Goal: Task Accomplishment & Management: Manage account settings

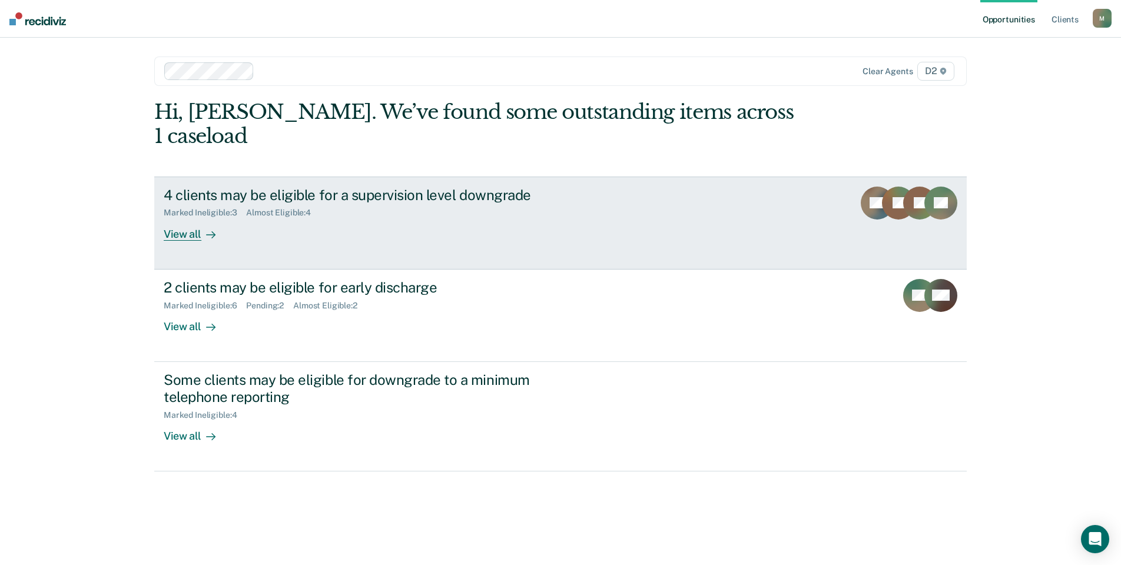
click at [179, 218] on div "View all" at bounding box center [197, 229] width 66 height 23
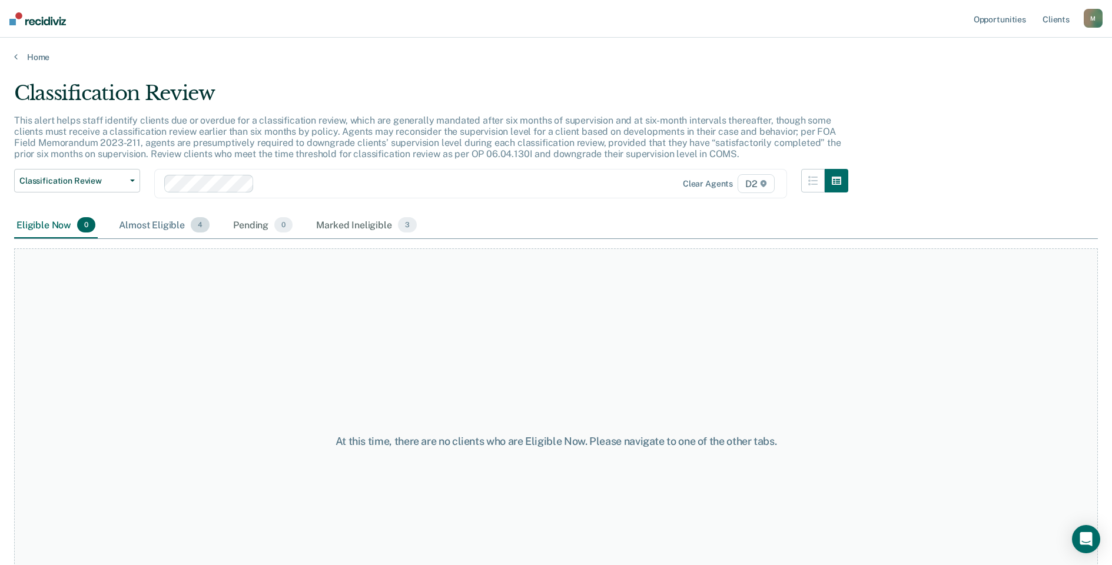
click at [169, 225] on div "Almost Eligible 4" at bounding box center [164, 226] width 95 height 26
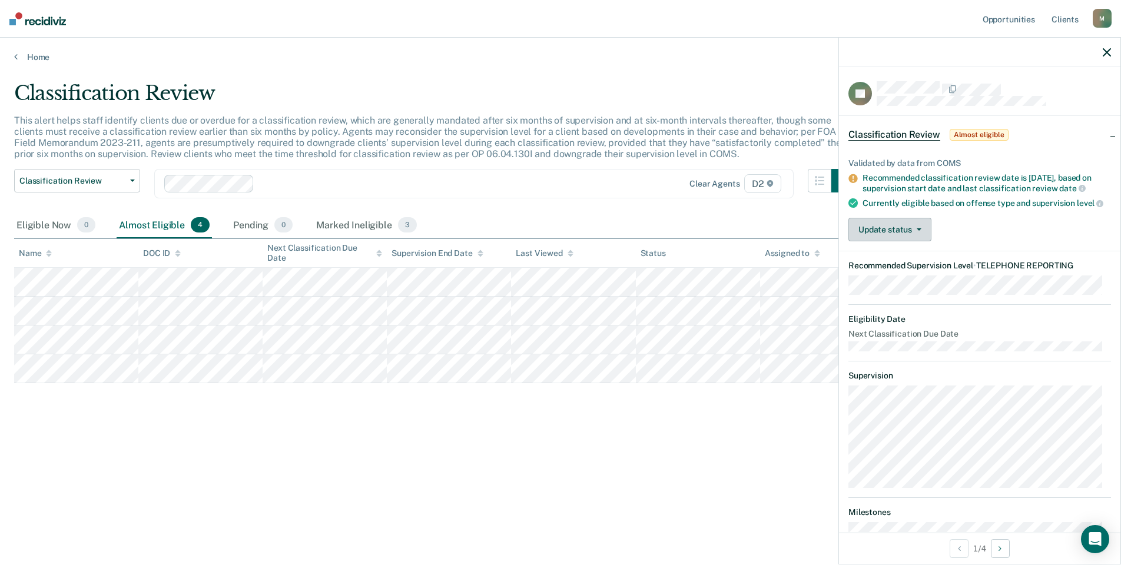
click at [896, 228] on button "Update status" at bounding box center [889, 230] width 83 height 24
click at [896, 284] on button "Mark Ineligible" at bounding box center [905, 276] width 114 height 19
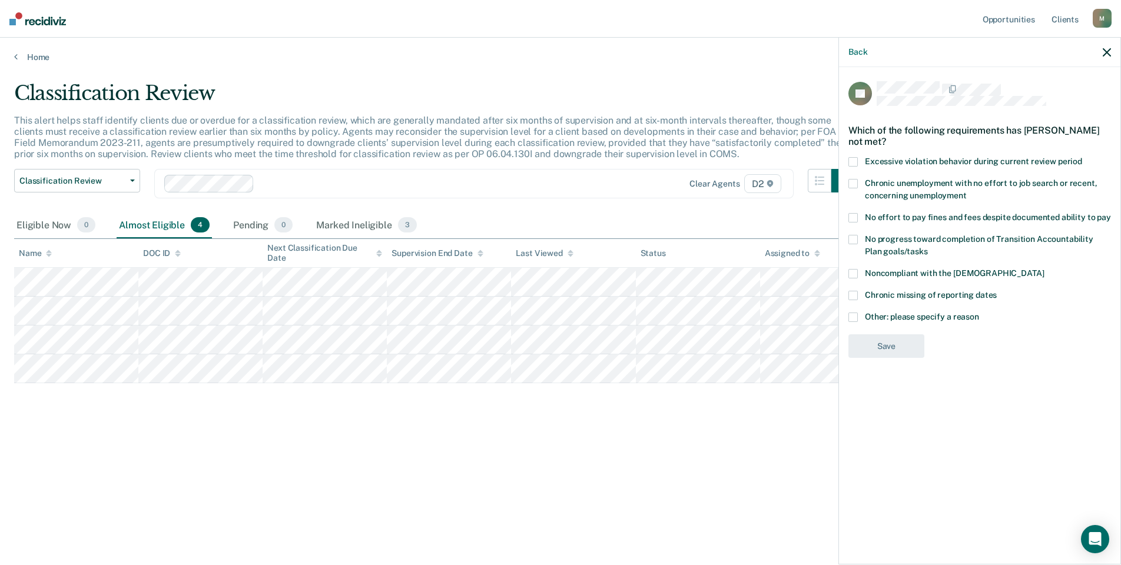
click at [853, 317] on span at bounding box center [852, 317] width 9 height 9
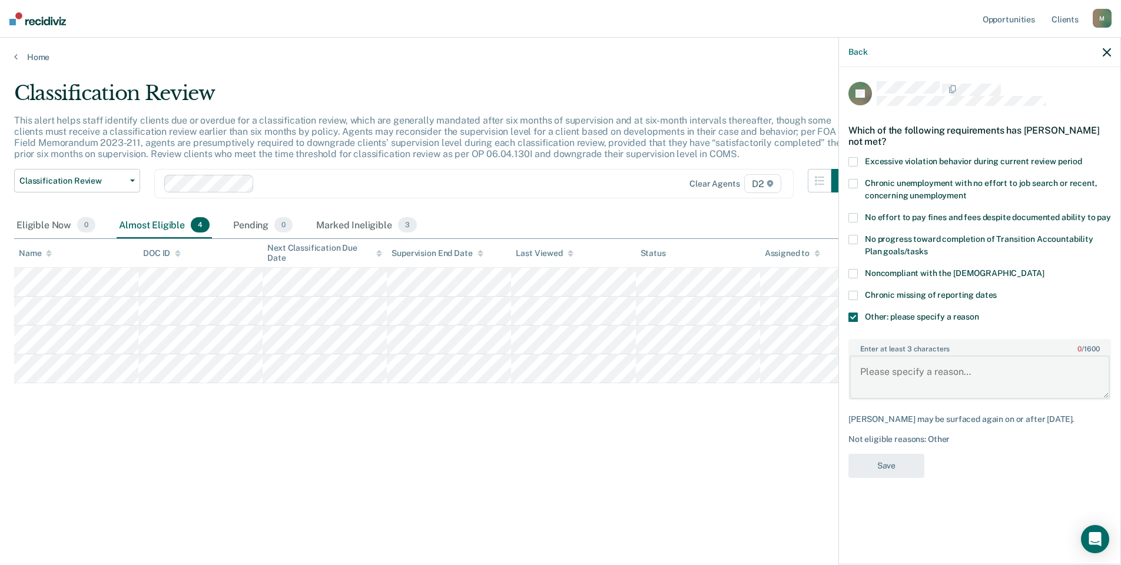
click at [736, 361] on body "Looks like you’re using Internet Explorer 11. For faster loading and a better e…" at bounding box center [560, 282] width 1121 height 565
click at [994, 382] on textarea "Enter at least 3 characters 0 / 1600" at bounding box center [980, 378] width 260 height 44
drag, startPoint x: 1042, startPoint y: 372, endPoint x: 854, endPoint y: 373, distance: 188.4
click at [854, 373] on textarea "Judge does not allow phone reporting" at bounding box center [980, 378] width 260 height 44
type textarea "Judge does not allow phone reporting"
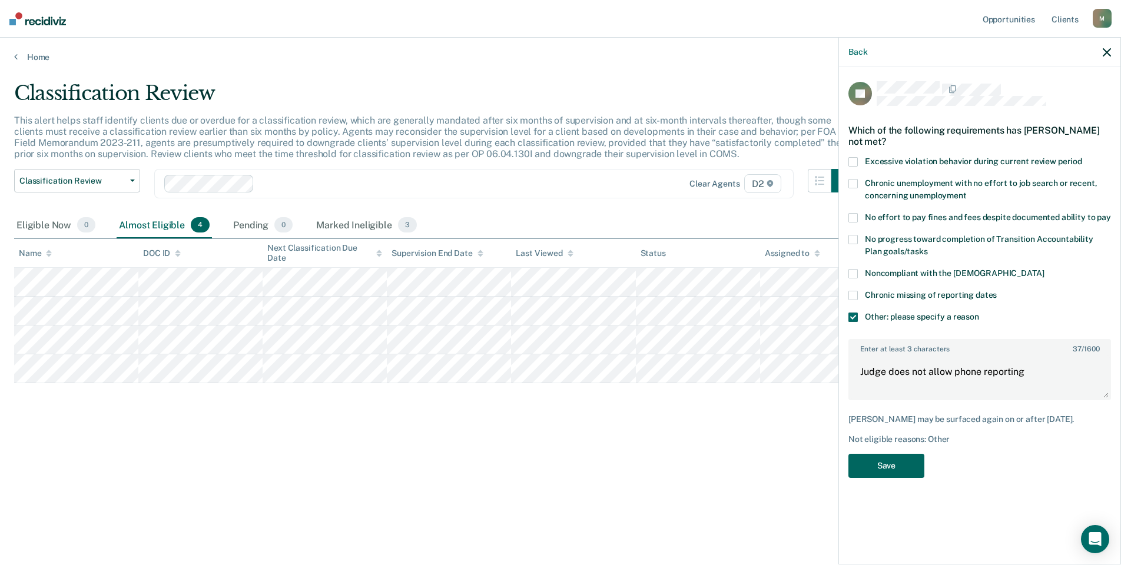
click at [883, 463] on button "Save" at bounding box center [886, 466] width 76 height 24
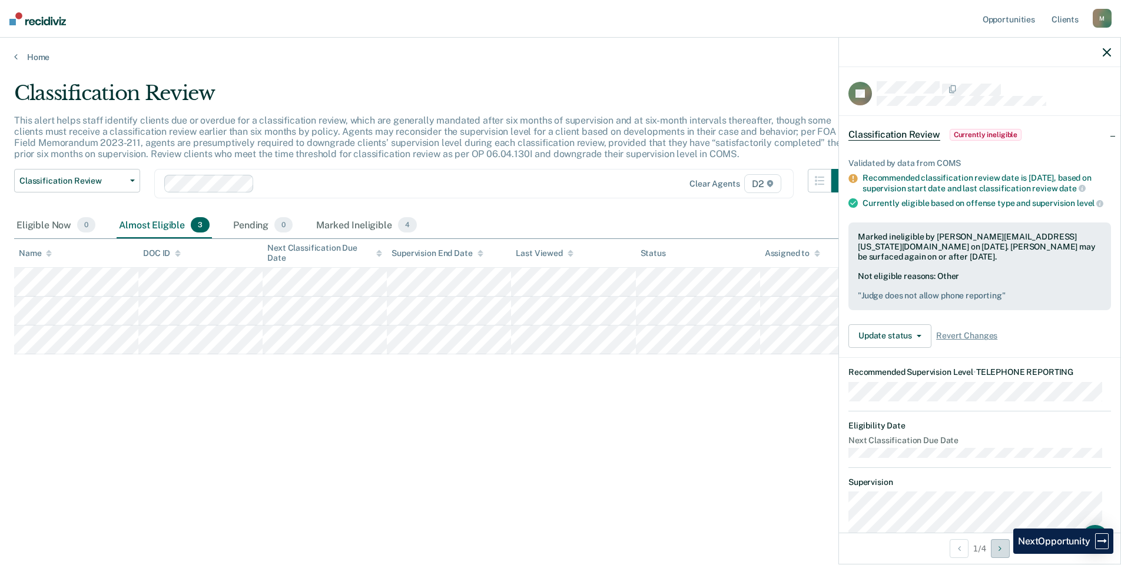
click at [1004, 554] on button "Next Opportunity" at bounding box center [1000, 548] width 19 height 19
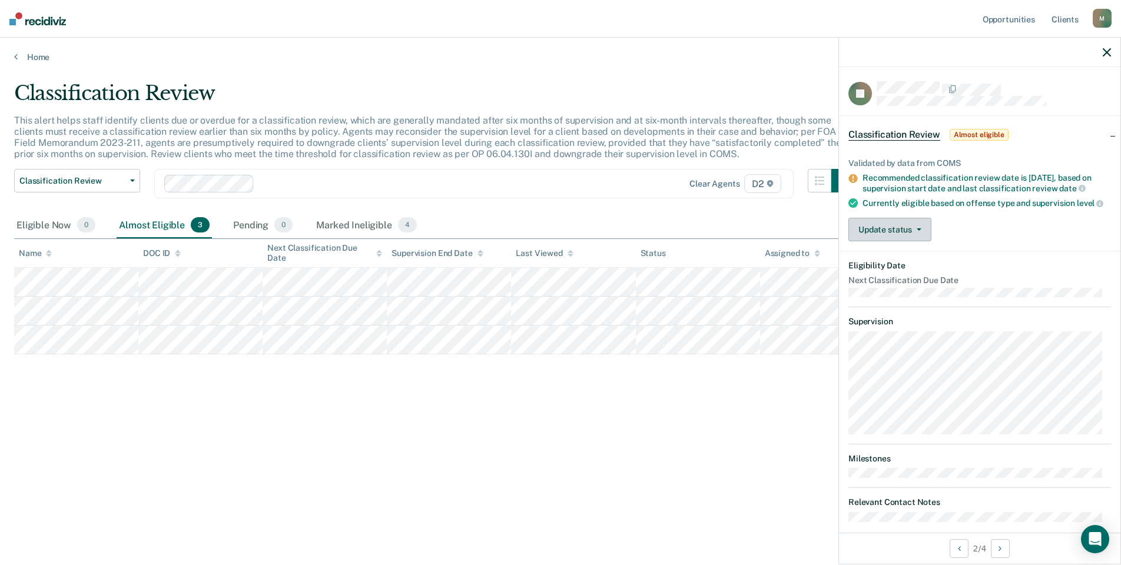
click at [875, 238] on button "Update status" at bounding box center [889, 230] width 83 height 24
click at [888, 286] on button "Mark Ineligible" at bounding box center [905, 276] width 114 height 19
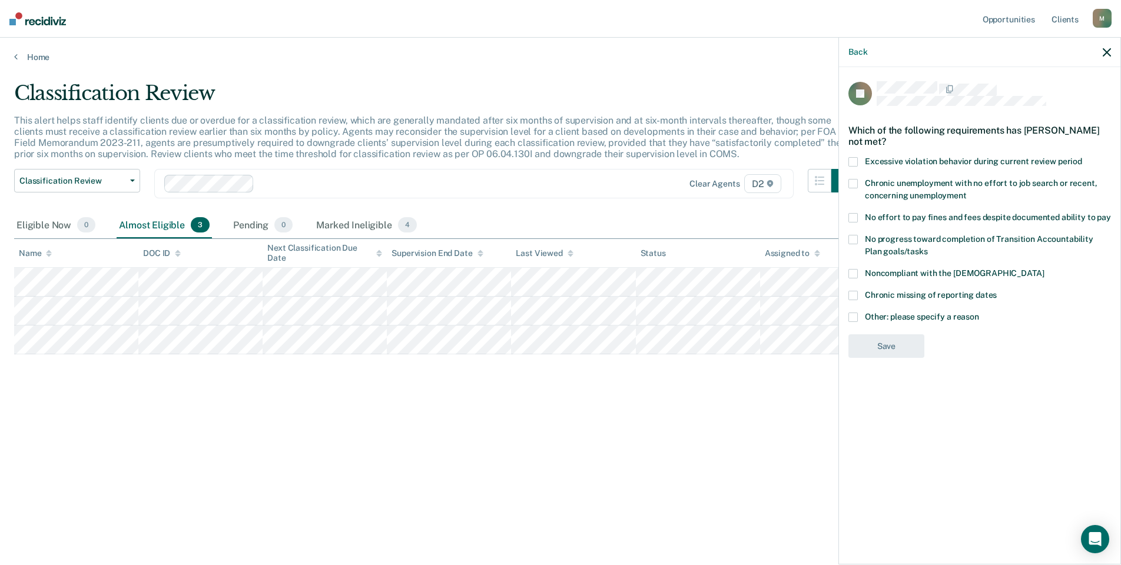
click at [855, 313] on span at bounding box center [852, 317] width 9 height 9
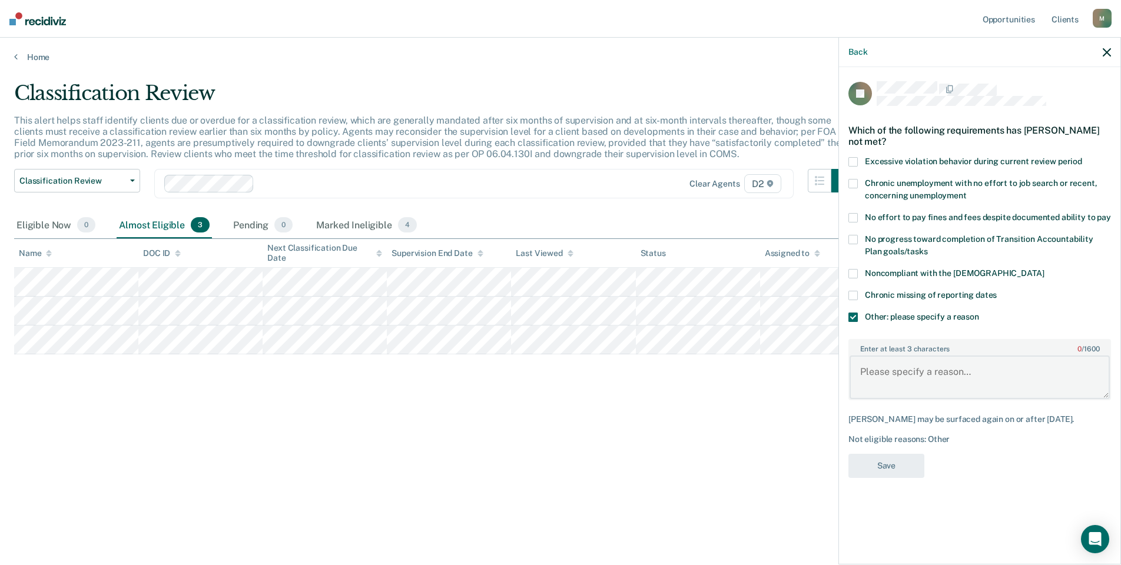
paste textarea "Judge does not allow phone reporting"
type textarea "Judge does not allow phone reporting"
click at [881, 458] on button "Save" at bounding box center [886, 466] width 76 height 24
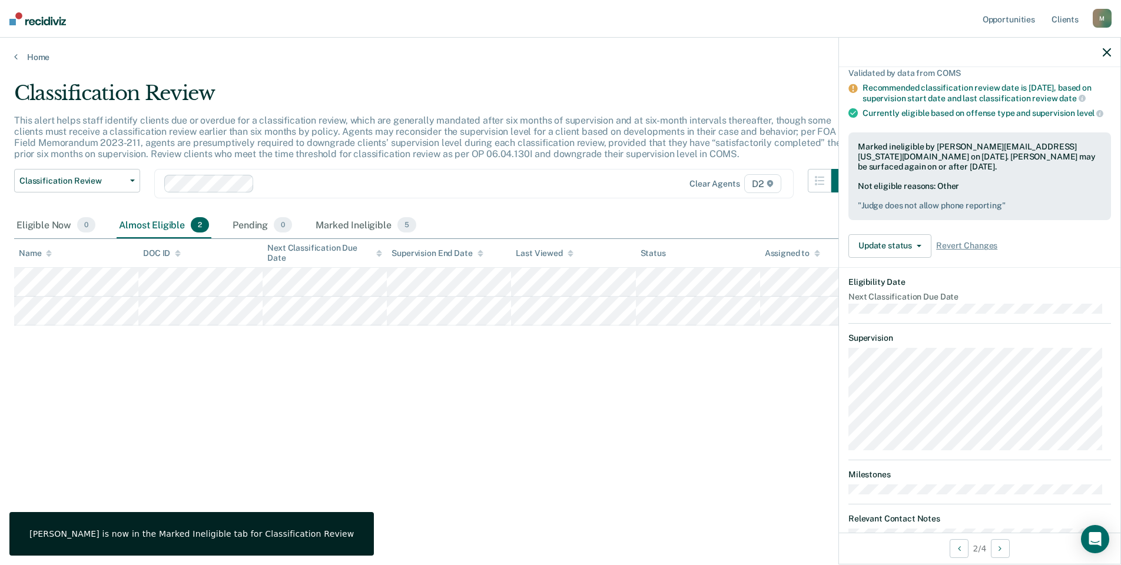
scroll to position [128, 0]
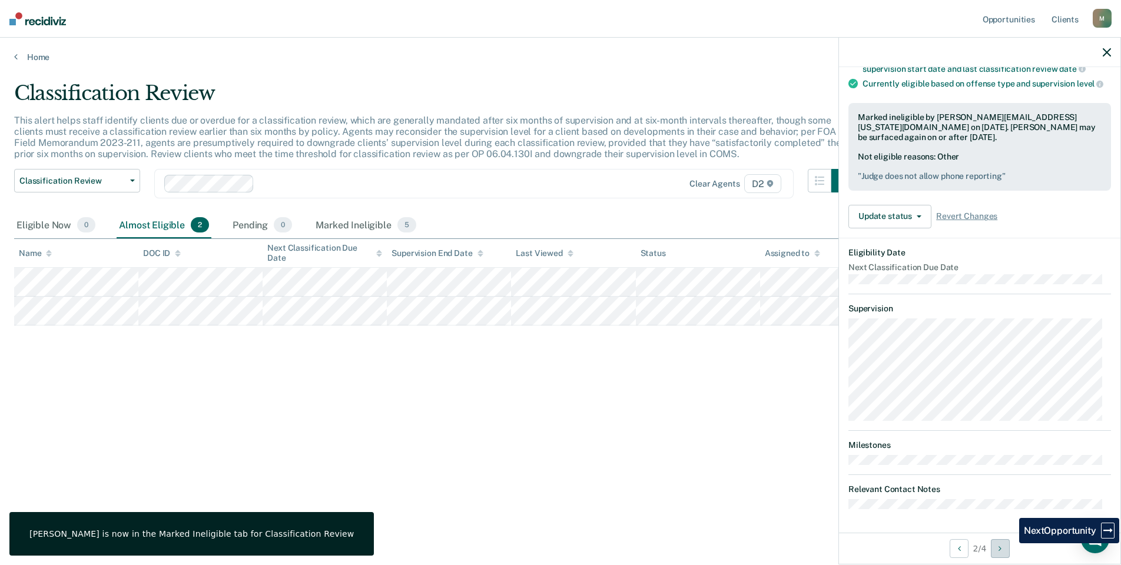
click at [1010, 550] on button "Next Opportunity" at bounding box center [1000, 548] width 19 height 19
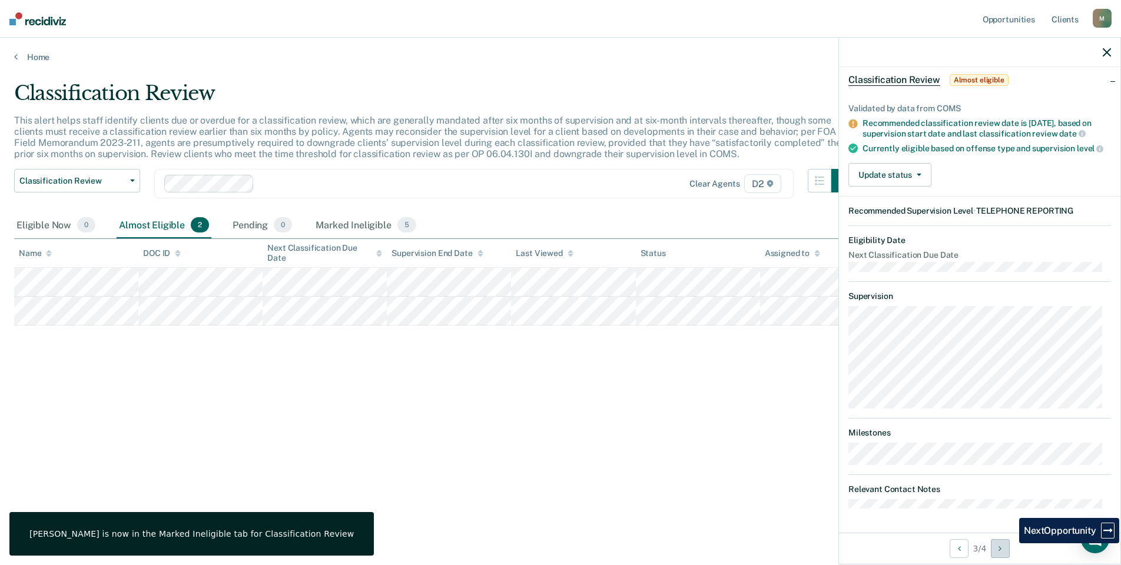
scroll to position [88, 0]
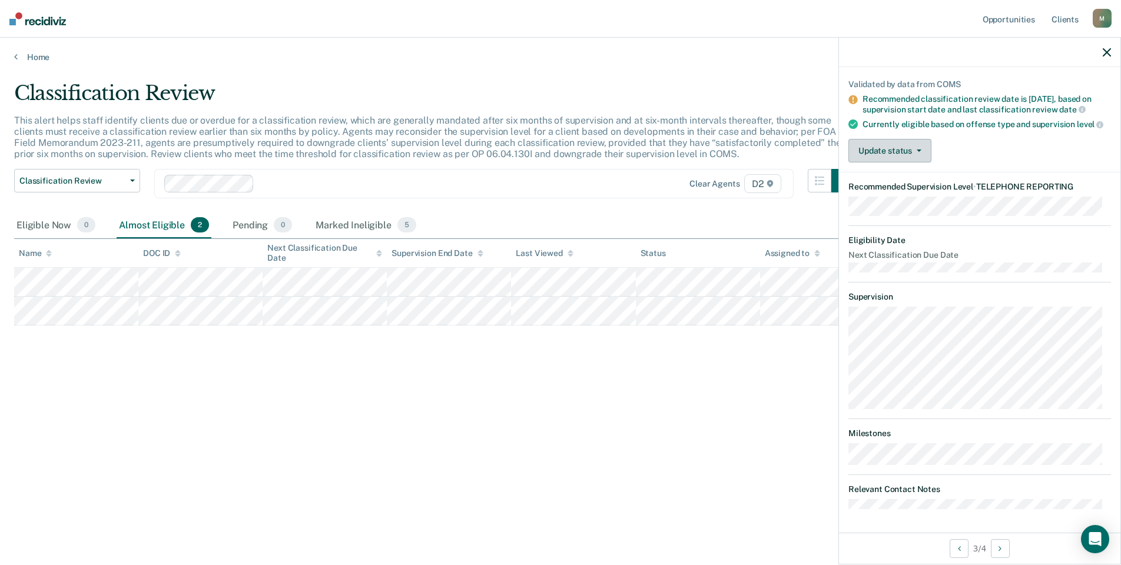
click at [914, 150] on span "button" at bounding box center [916, 151] width 9 height 2
click at [910, 194] on button "Mark Ineligible" at bounding box center [905, 197] width 114 height 19
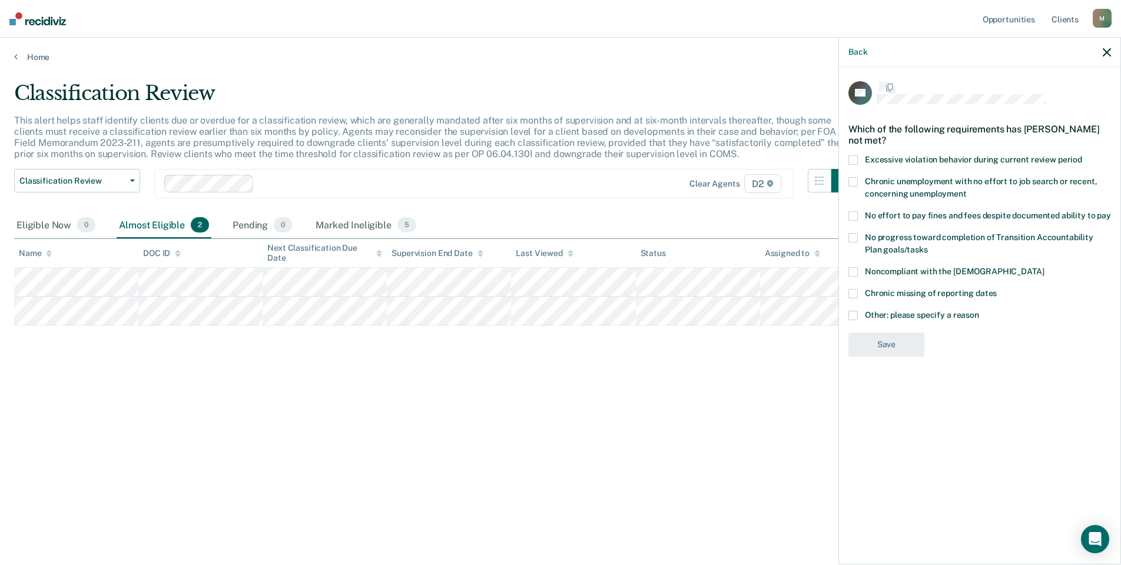
scroll to position [0, 0]
click at [855, 309] on div "Chronic missing of reporting dates" at bounding box center [979, 302] width 263 height 22
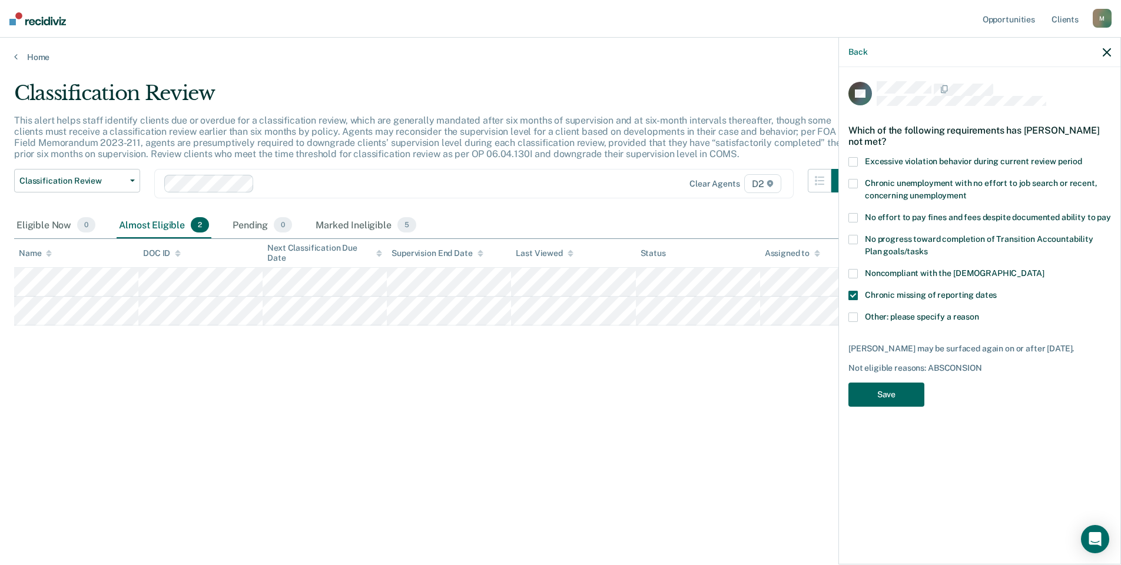
click at [868, 403] on button "Save" at bounding box center [886, 395] width 76 height 24
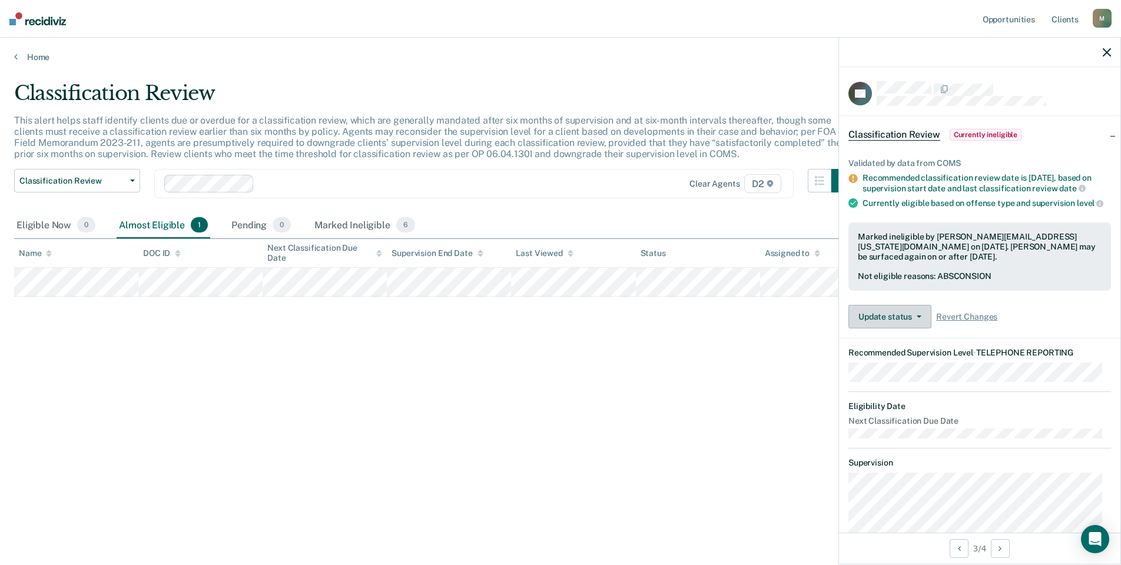
click at [893, 318] on button "Update status" at bounding box center [889, 317] width 83 height 24
drag, startPoint x: 993, startPoint y: 323, endPoint x: 976, endPoint y: 323, distance: 16.5
click at [977, 322] on span "Revert Changes" at bounding box center [966, 317] width 61 height 10
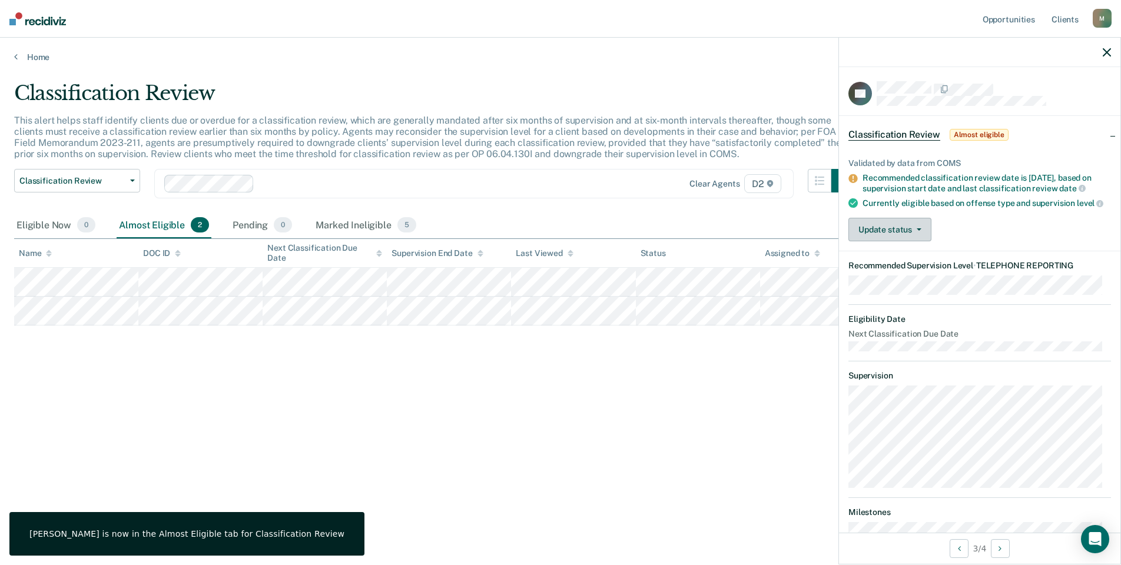
drag, startPoint x: 976, startPoint y: 323, endPoint x: 891, endPoint y: 237, distance: 121.1
click at [891, 237] on button "Update status" at bounding box center [889, 230] width 83 height 24
click at [908, 282] on button "Mark Ineligible" at bounding box center [905, 276] width 114 height 19
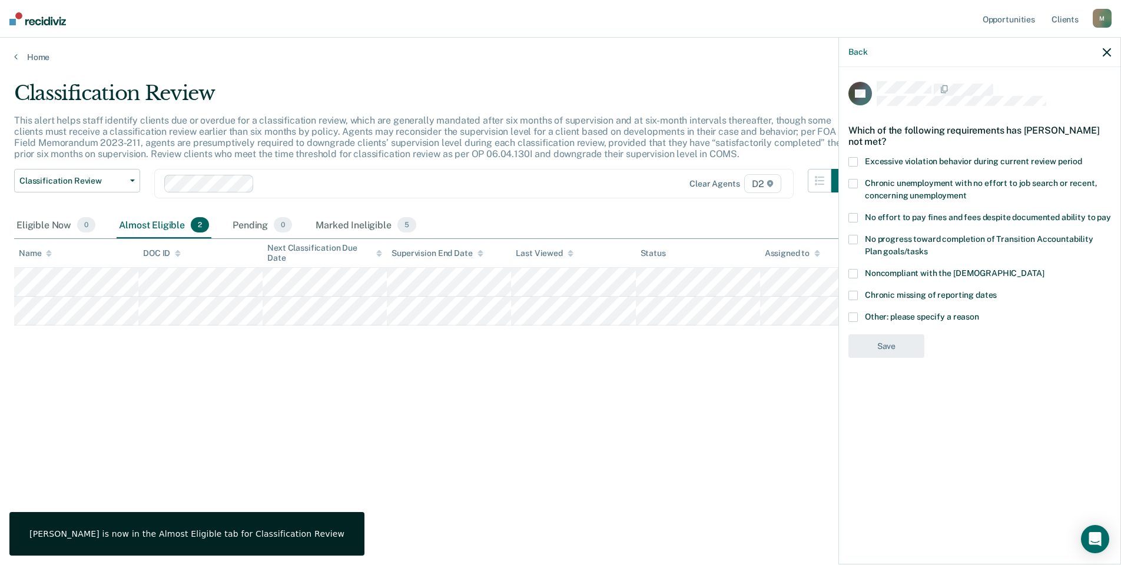
click at [851, 314] on span at bounding box center [852, 317] width 9 height 9
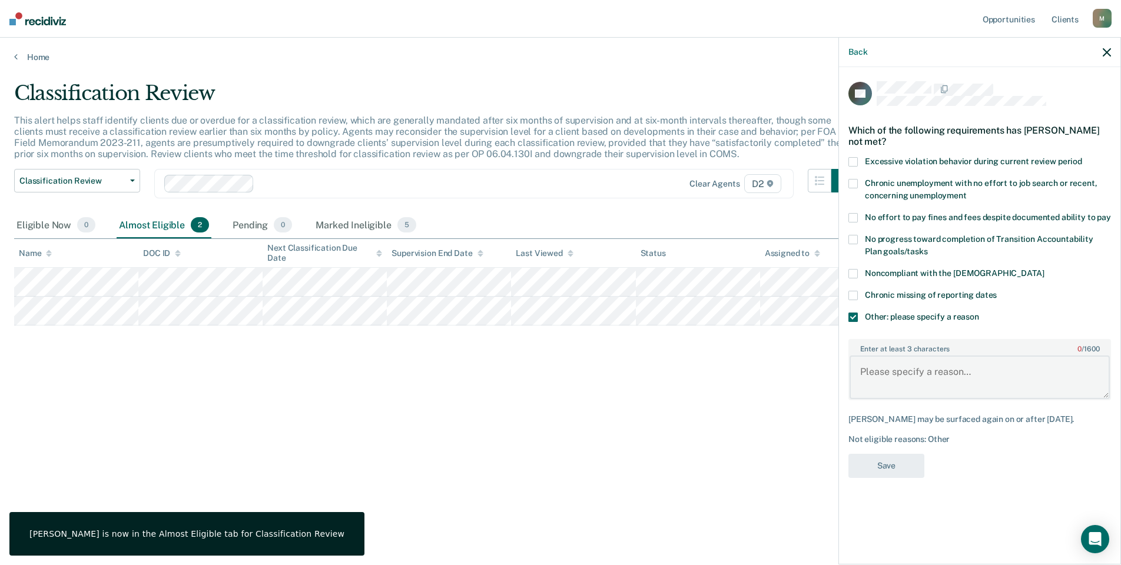
click at [920, 364] on textarea "Enter at least 3 characters 0 / 1600" at bounding box center [980, 378] width 260 height 44
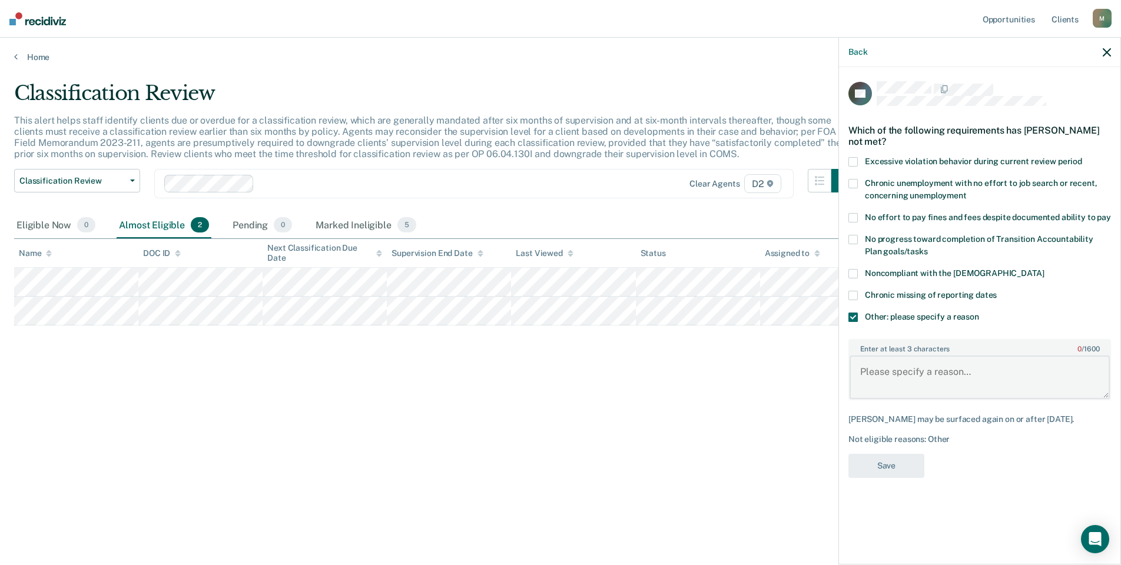
paste textarea "Judge does not allow phone reporting"
type textarea "Judge does not allow phone reporting"
click at [895, 456] on button "Save" at bounding box center [886, 466] width 76 height 24
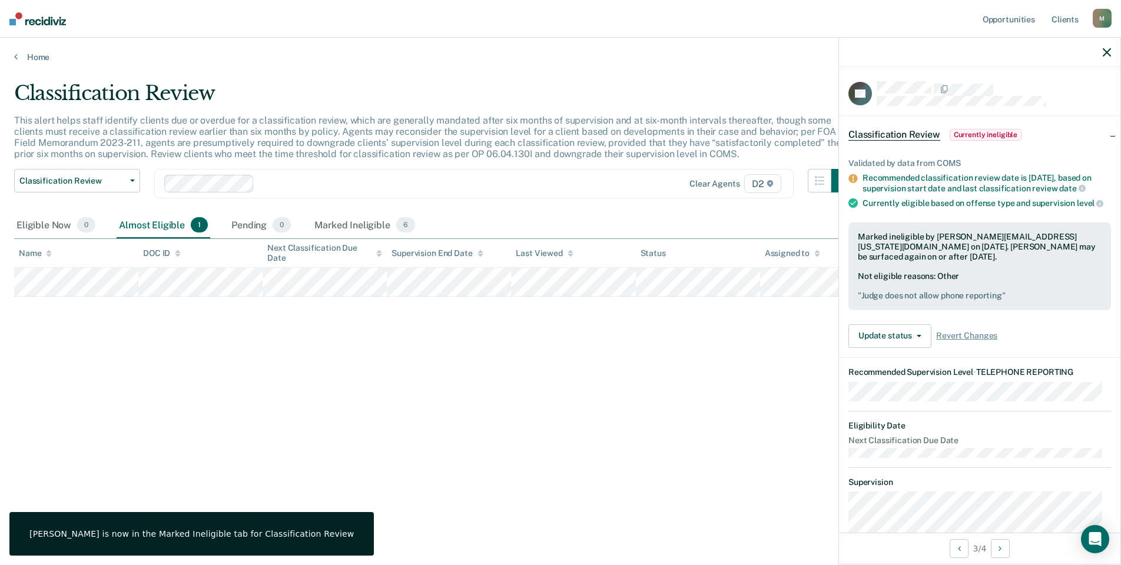
scroll to position [118, 0]
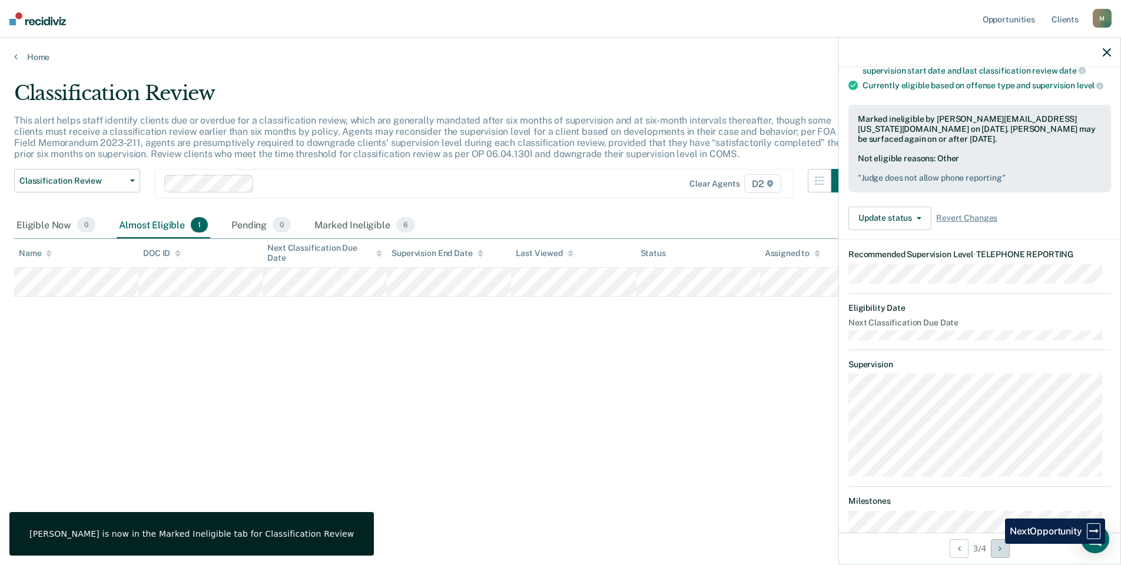
click at [996, 543] on button "Next Opportunity" at bounding box center [1000, 548] width 19 height 19
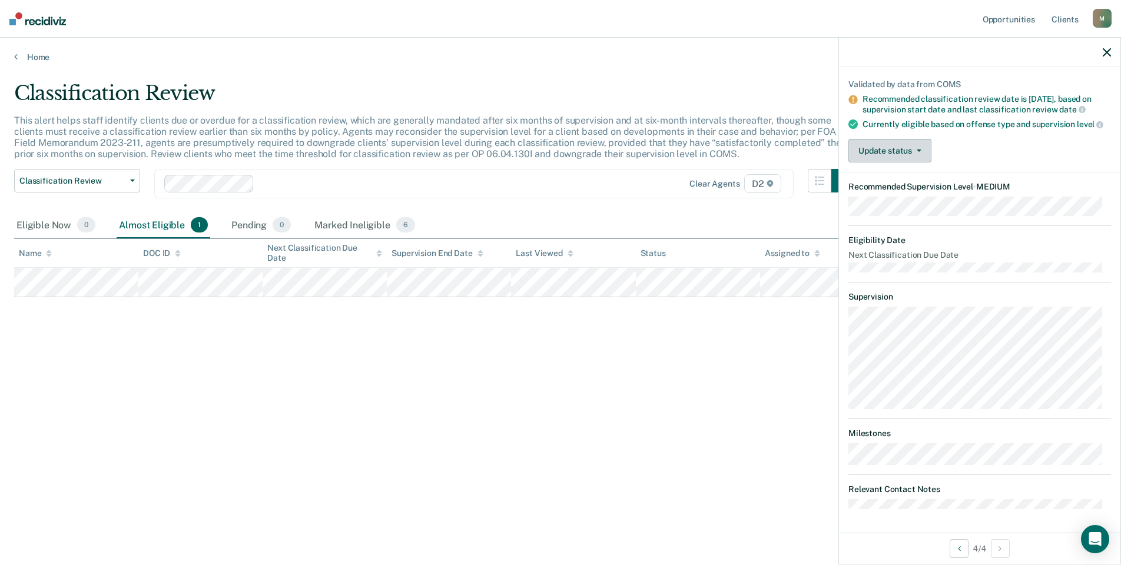
click at [894, 144] on button "Update status" at bounding box center [889, 151] width 83 height 24
click at [900, 201] on button "Mark Ineligible" at bounding box center [905, 197] width 114 height 19
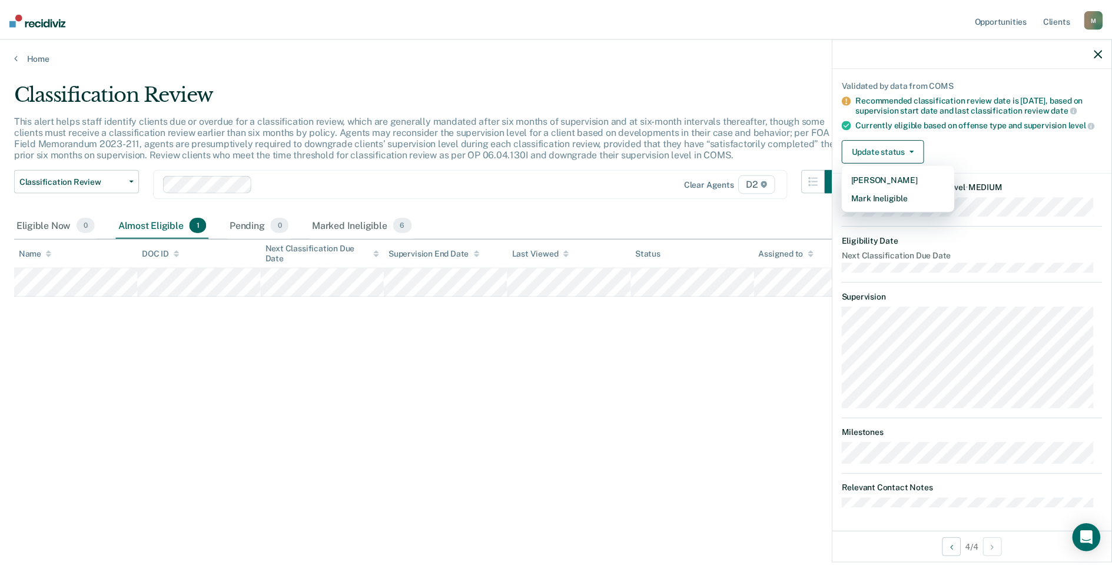
scroll to position [0, 0]
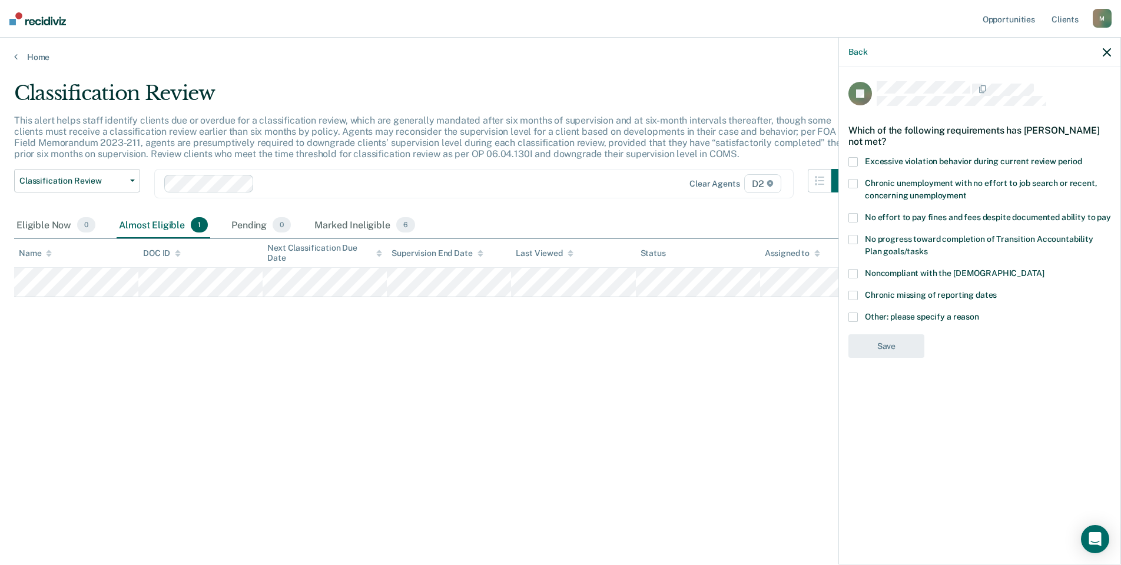
click at [856, 313] on span at bounding box center [852, 317] width 9 height 9
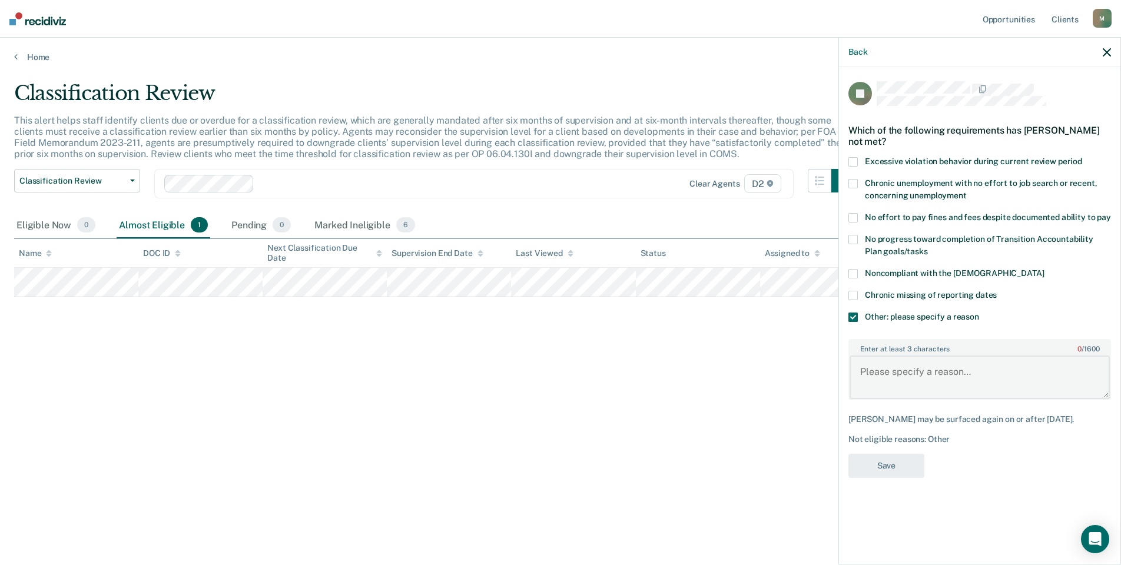
click at [883, 373] on textarea "Enter at least 3 characters 0 / 1600" at bounding box center [980, 378] width 260 height 44
type textarea "Pending SVL at 6-month mark"
click at [898, 470] on button "Save" at bounding box center [886, 466] width 76 height 24
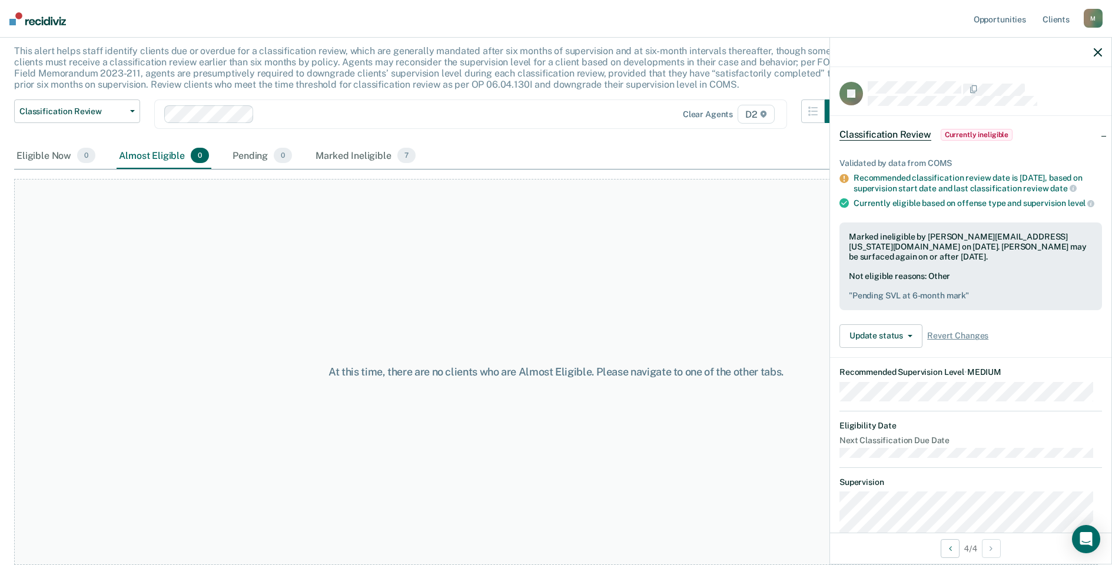
click at [1097, 54] on icon "button" at bounding box center [1098, 52] width 8 height 8
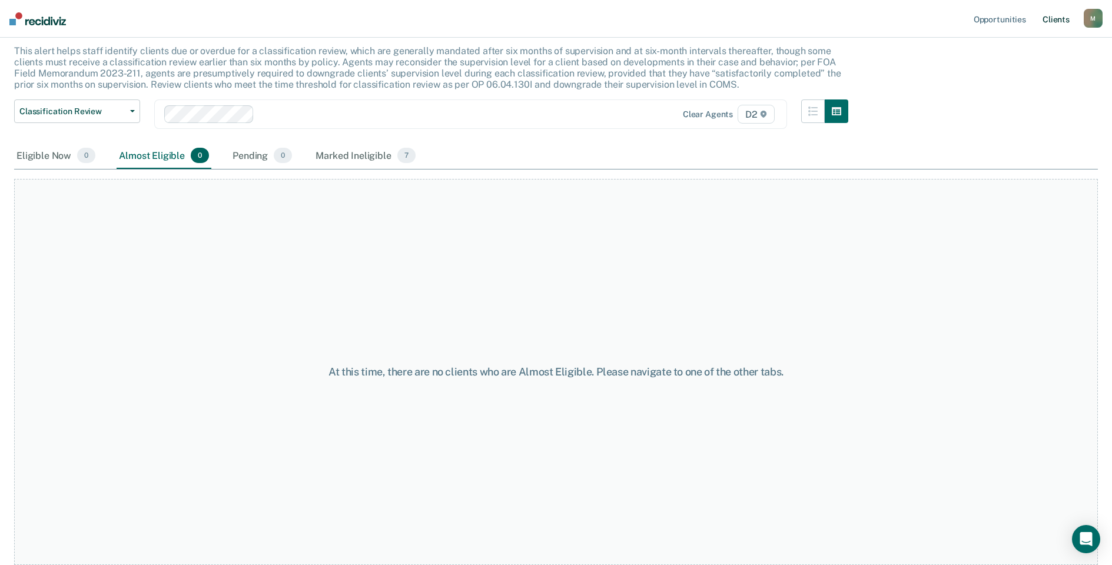
click at [1061, 19] on link "Client s" at bounding box center [1056, 19] width 32 height 38
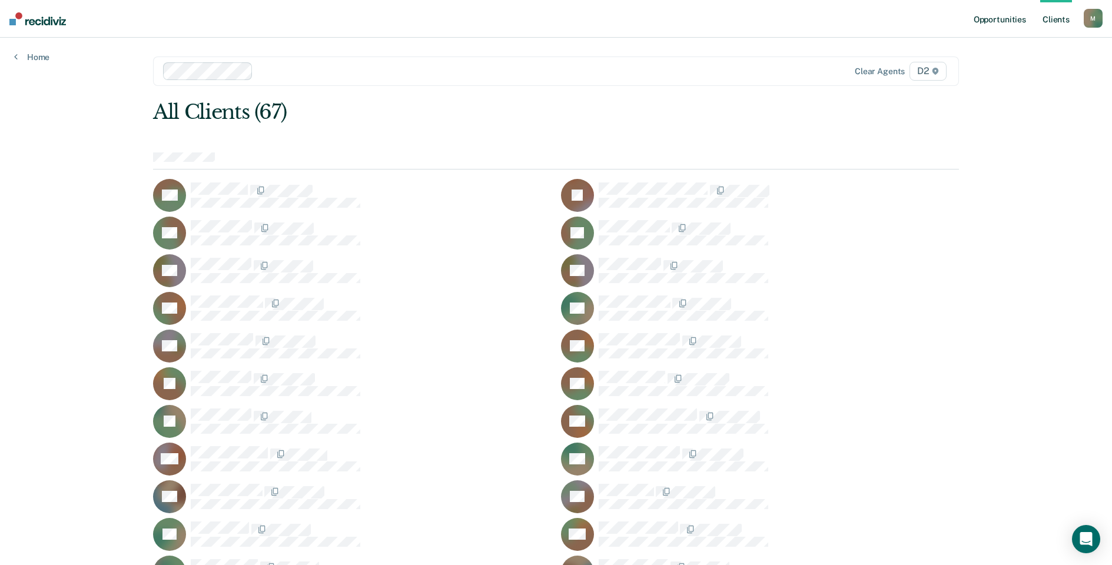
click at [1022, 12] on link "Opportunities" at bounding box center [999, 19] width 57 height 38
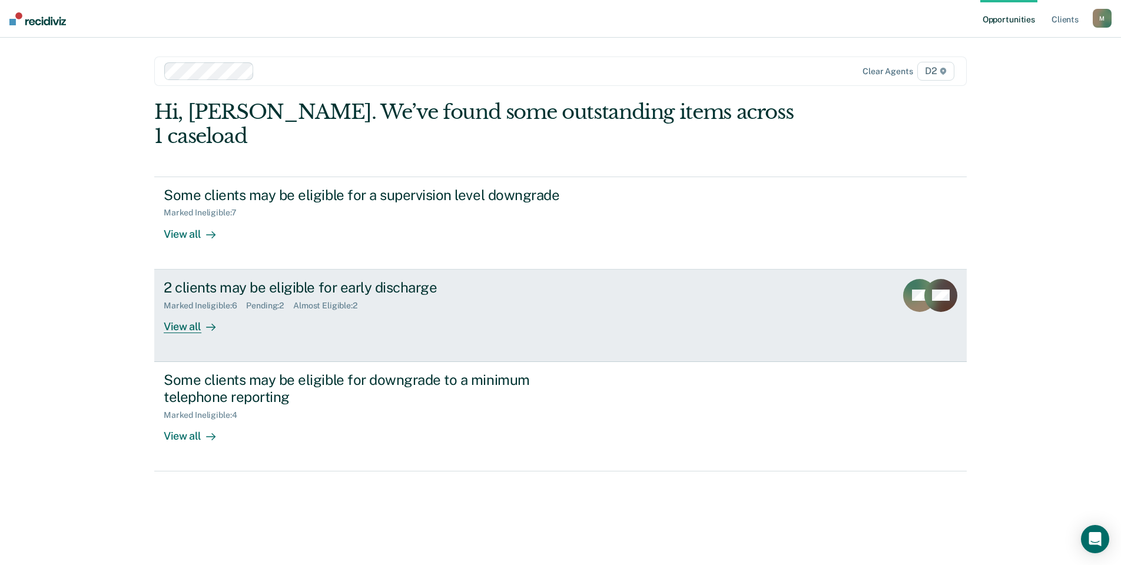
click at [178, 310] on div "View all" at bounding box center [197, 321] width 66 height 23
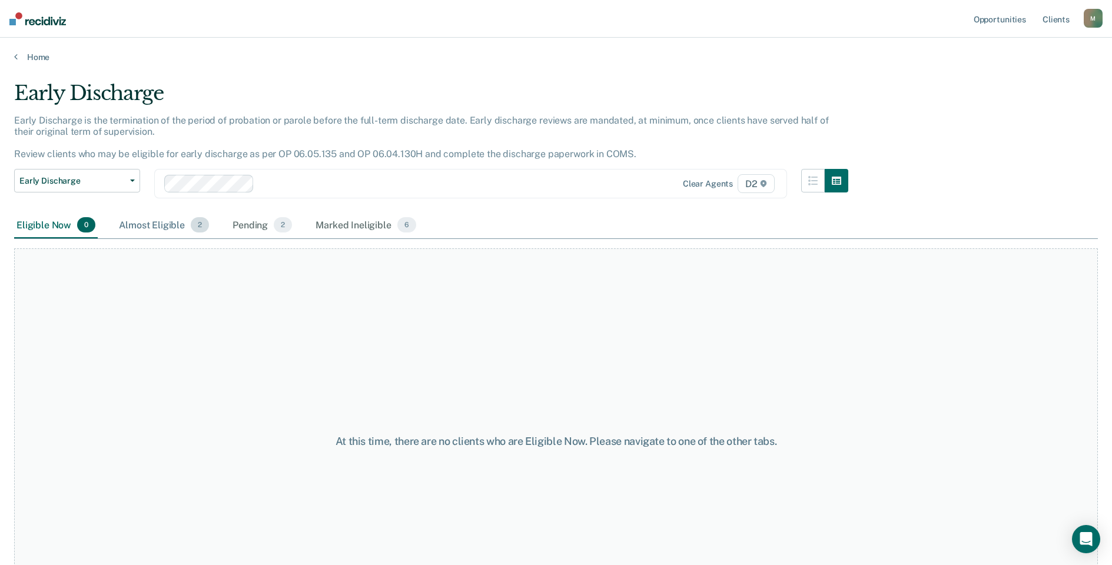
click at [150, 221] on div "Almost Eligible 2" at bounding box center [164, 226] width 95 height 26
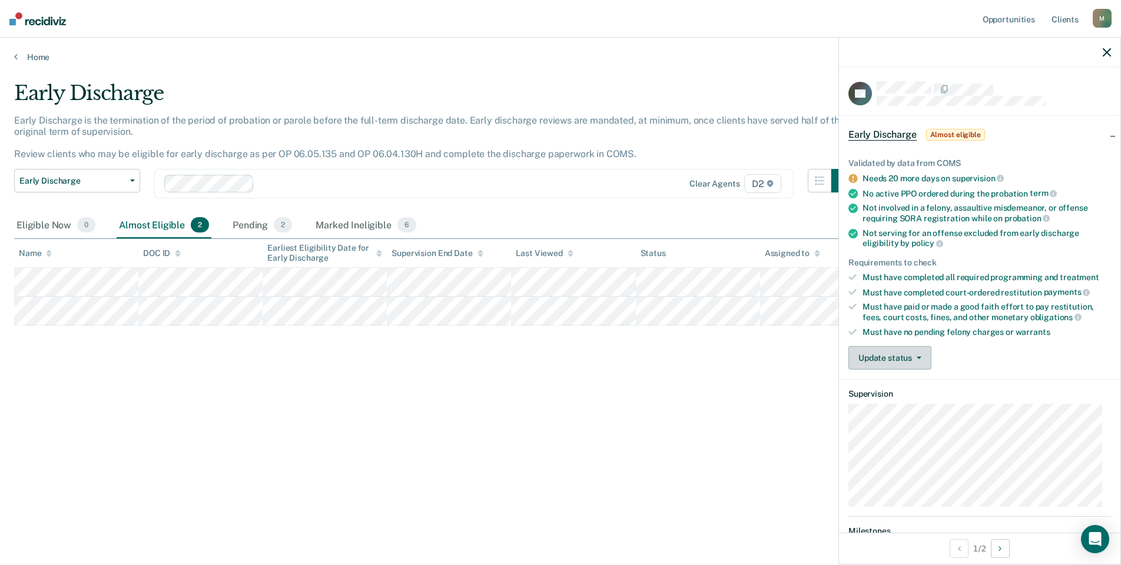
click at [893, 360] on button "Update status" at bounding box center [889, 358] width 83 height 24
click at [950, 410] on button "Mark Ineligible" at bounding box center [905, 405] width 114 height 19
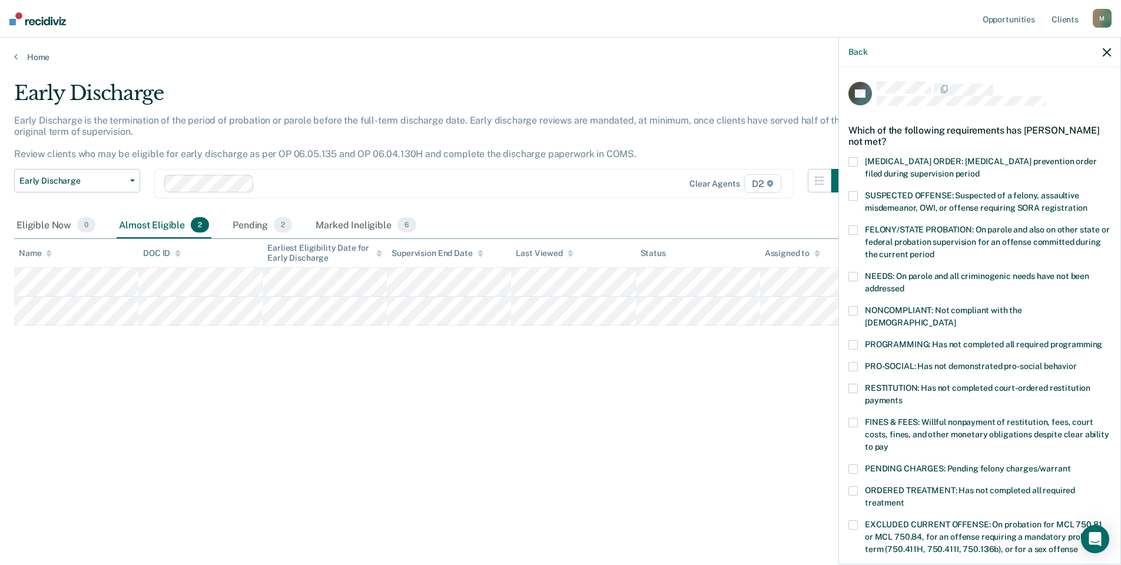
scroll to position [118, 0]
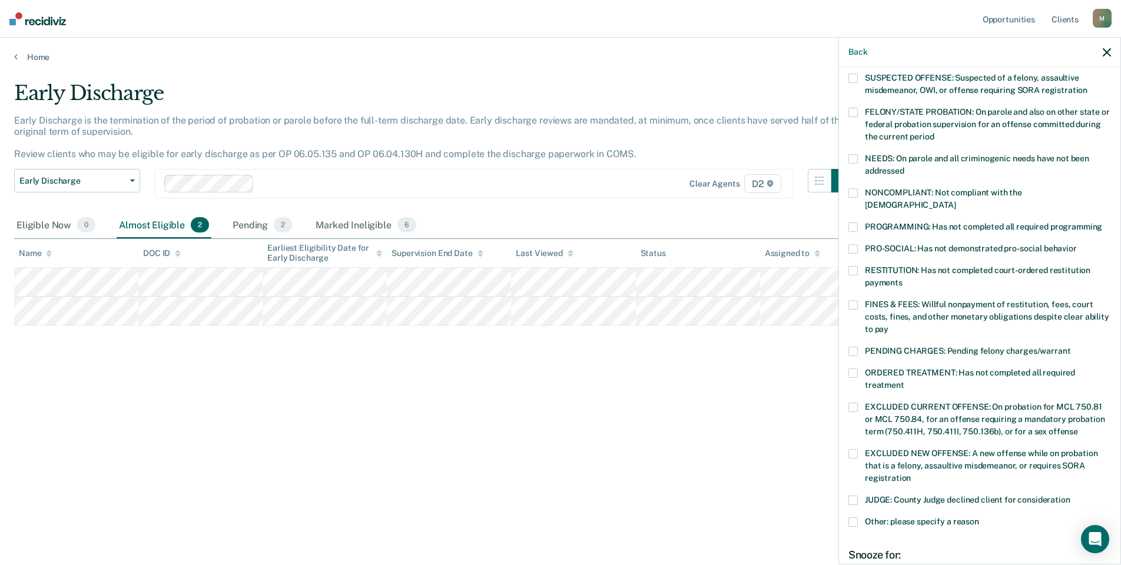
click at [859, 266] on label "RESTITUTION: Has not completed court-ordered restitution payments" at bounding box center [979, 278] width 263 height 25
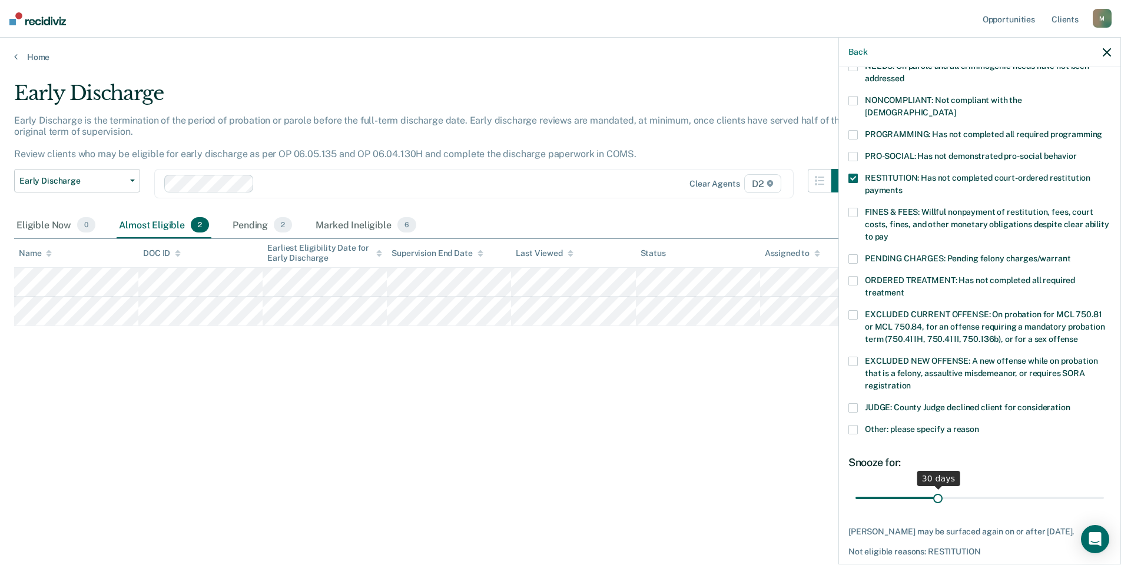
scroll to position [246, 0]
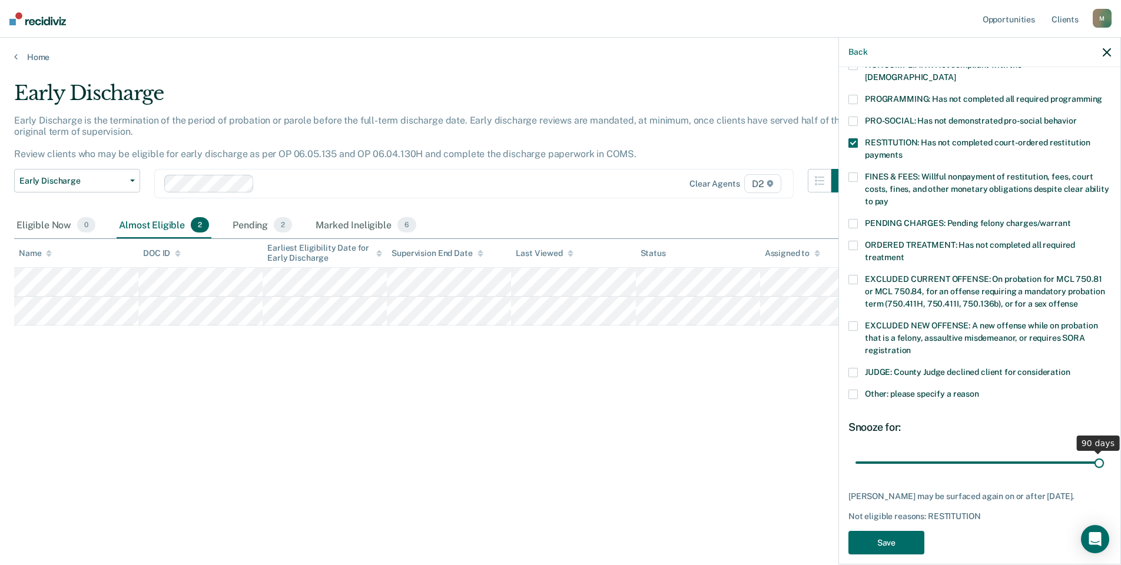
drag, startPoint x: 934, startPoint y: 454, endPoint x: 1125, endPoint y: 447, distance: 191.5
type input "90"
click at [1104, 452] on input "range" at bounding box center [979, 462] width 248 height 21
click at [921, 531] on button "Save" at bounding box center [886, 543] width 76 height 24
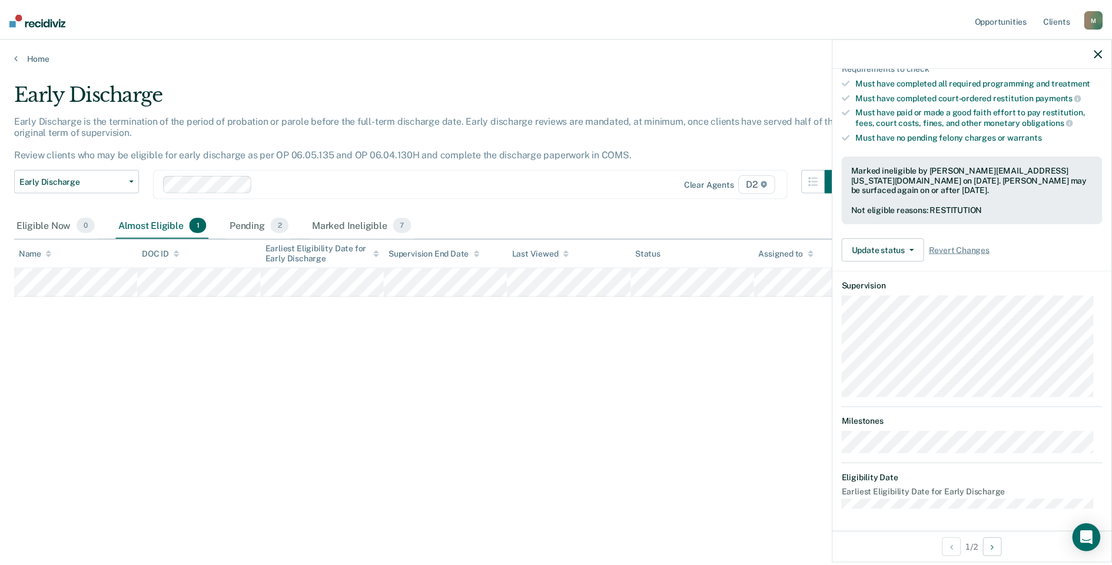
scroll to position [198, 0]
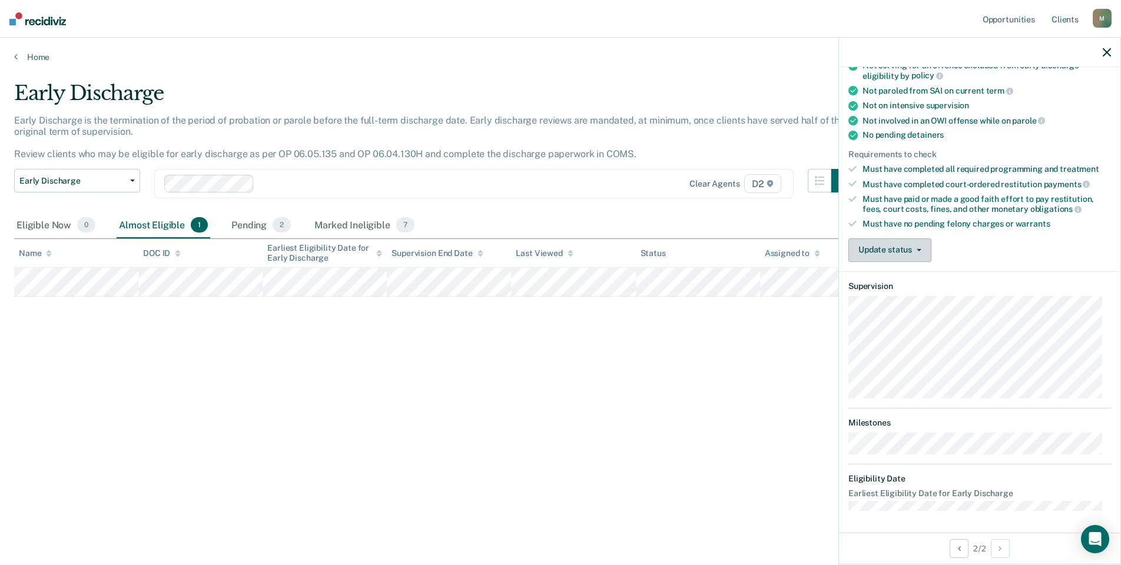
click at [906, 246] on button "Update status" at bounding box center [889, 250] width 83 height 24
click at [886, 271] on button "[PERSON_NAME]" at bounding box center [905, 278] width 114 height 19
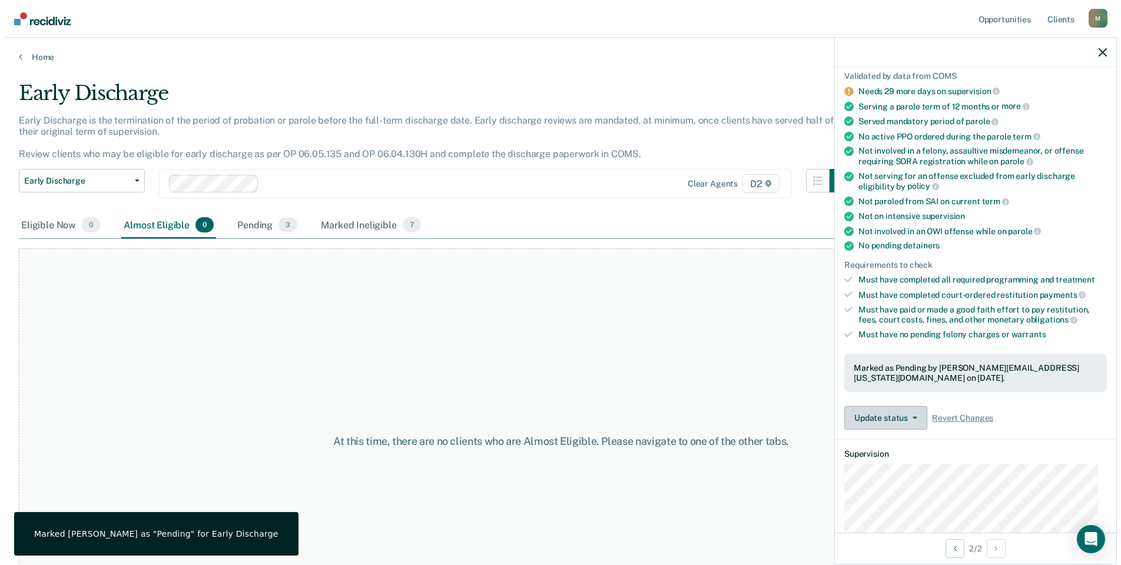
scroll to position [0, 0]
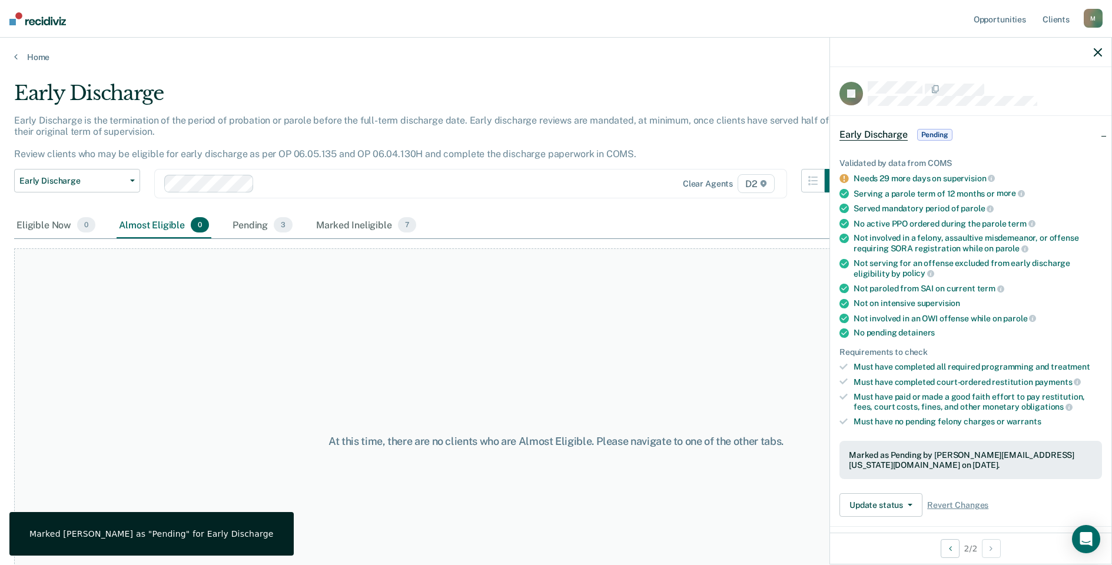
click at [1100, 49] on icon "button" at bounding box center [1098, 52] width 8 height 8
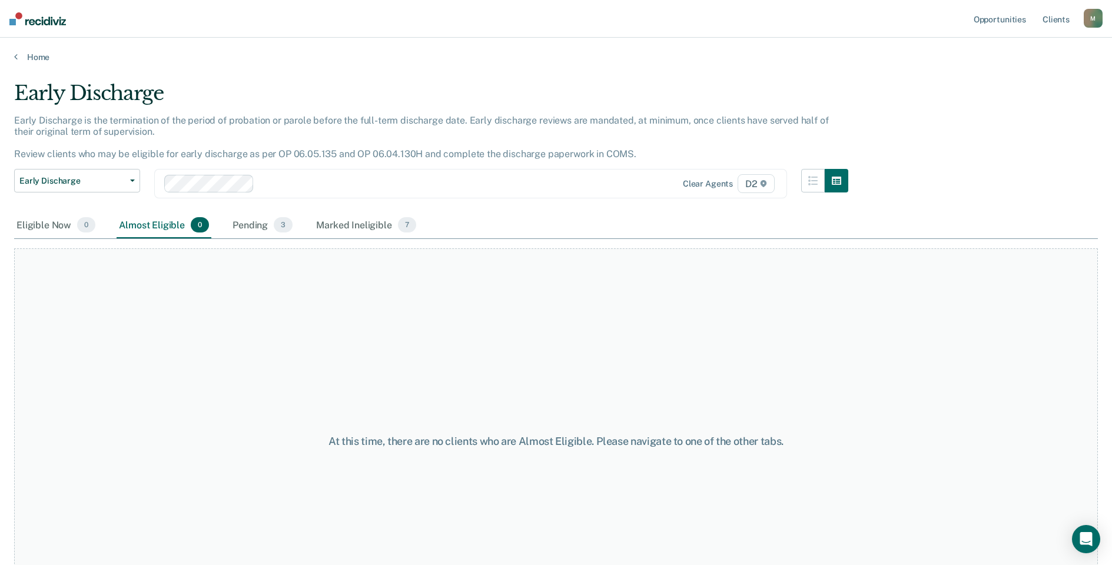
click at [582, 271] on div "At this time, there are no clients who are Almost Eligible. Please navigate to …" at bounding box center [556, 441] width 1084 height 386
click at [268, 224] on div "Pending 3" at bounding box center [262, 226] width 65 height 26
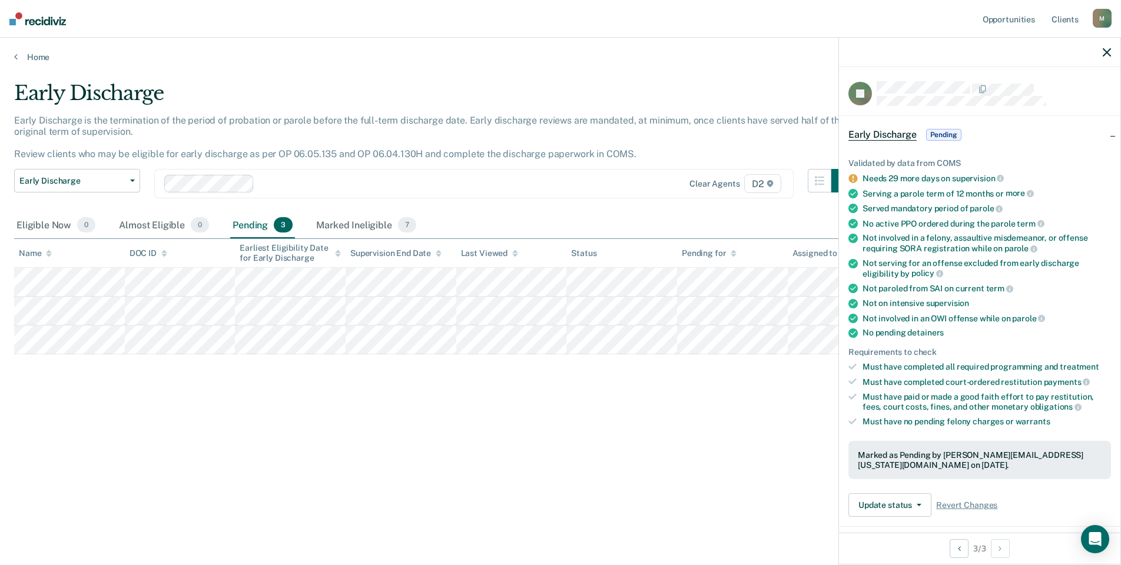
drag, startPoint x: 1106, startPoint y: 49, endPoint x: 1105, endPoint y: 43, distance: 6.6
click at [1106, 48] on icon "button" at bounding box center [1107, 52] width 8 height 8
